Goal: Navigation & Orientation: Find specific page/section

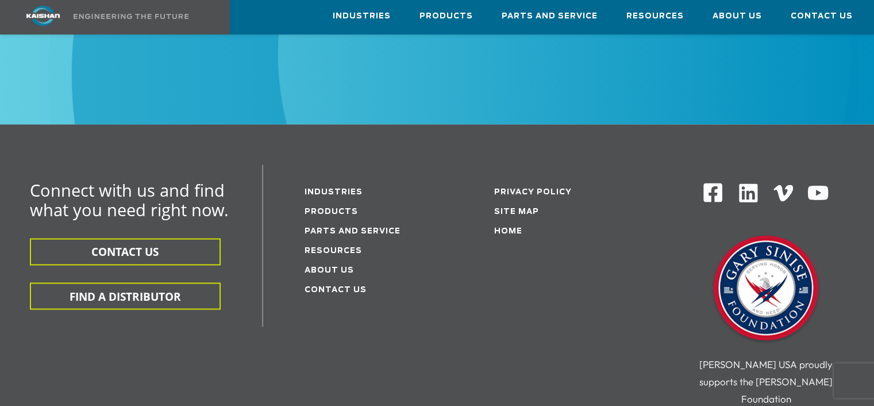
scroll to position [1895, 0]
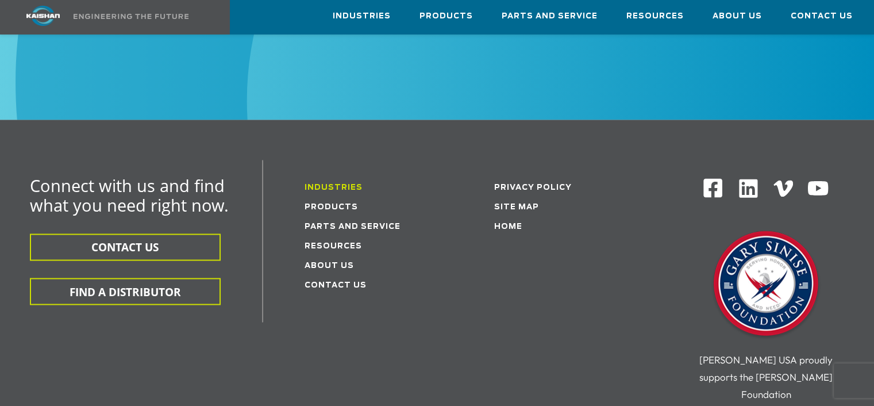
click at [335, 184] on link "Industries" at bounding box center [333, 187] width 58 height 7
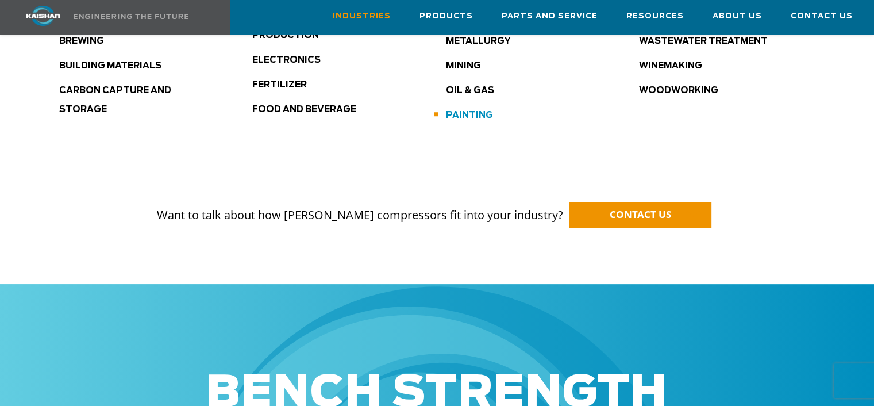
scroll to position [976, 0]
